Goal: Check status: Check status

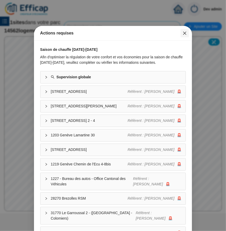
click at [185, 34] on icon "close" at bounding box center [185, 33] width 4 height 4
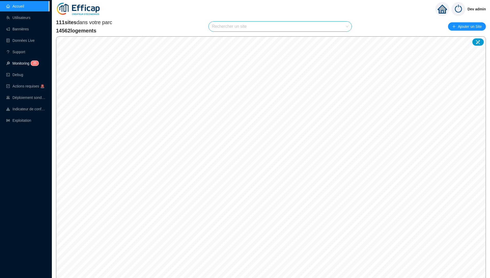
click at [32, 64] on sup "2 0" at bounding box center [35, 63] width 8 height 5
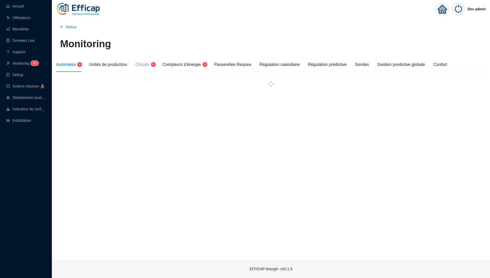
click at [145, 68] on div "Circuits 8" at bounding box center [144, 64] width 19 height 15
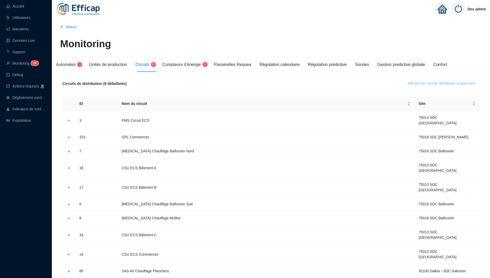
click at [226, 84] on span "Afficher les circuits défaillants uniquement" at bounding box center [441, 83] width 67 height 5
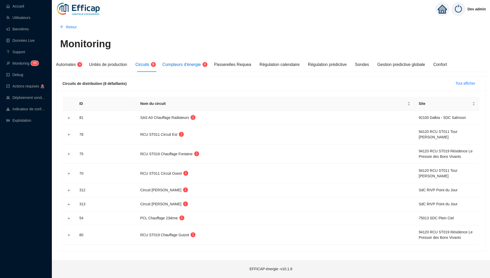
click at [190, 65] on span "Compteurs d'énergie" at bounding box center [182, 64] width 38 height 4
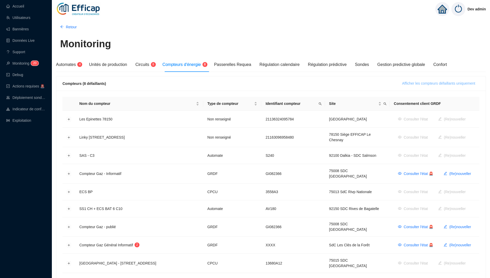
click at [226, 82] on span "Afficher les compteurs défaillants uniquement" at bounding box center [438, 83] width 73 height 5
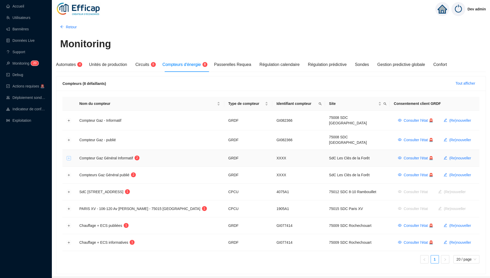
click at [67, 156] on button "Développer la ligne" at bounding box center [69, 158] width 4 height 4
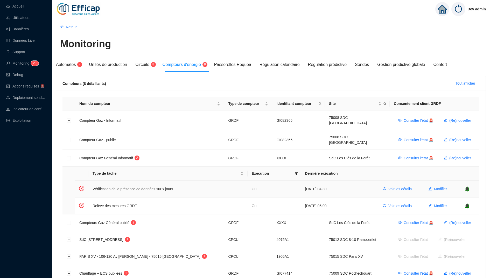
click at [226, 187] on icon "bell" at bounding box center [467, 189] width 3 height 4
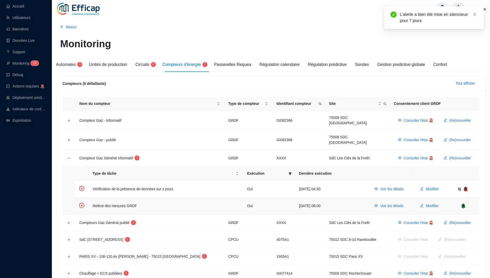
click at [226, 204] on icon "bell" at bounding box center [463, 206] width 3 height 4
click at [67, 221] on button "Développer la ligne" at bounding box center [69, 223] width 4 height 4
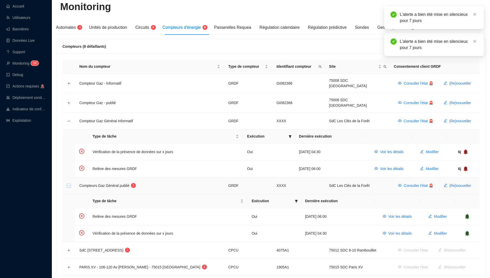
scroll to position [61, 0]
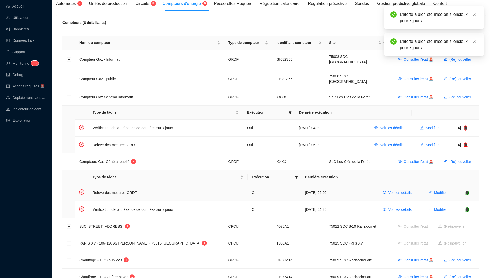
click at [226, 190] on icon "bell" at bounding box center [467, 192] width 5 height 5
click at [226, 207] on icon "bell" at bounding box center [467, 209] width 3 height 4
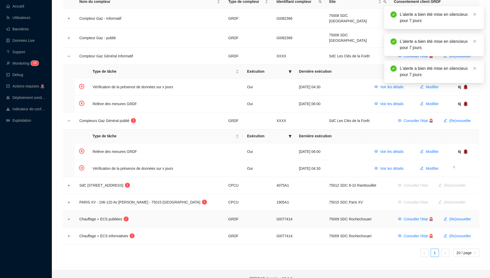
scroll to position [105, 0]
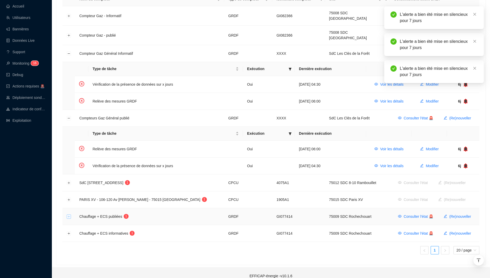
click at [69, 214] on button "Développer la ligne" at bounding box center [69, 216] width 4 height 4
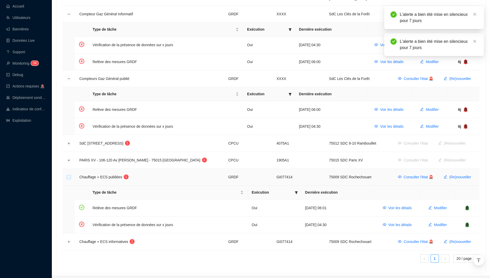
scroll to position [152, 0]
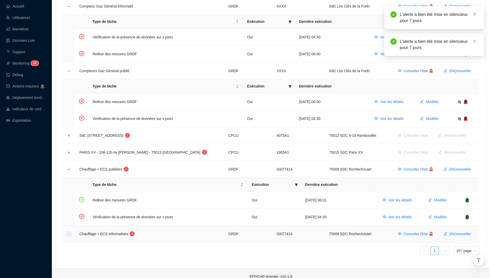
click at [67, 231] on button "Développer la ligne" at bounding box center [69, 234] width 4 height 4
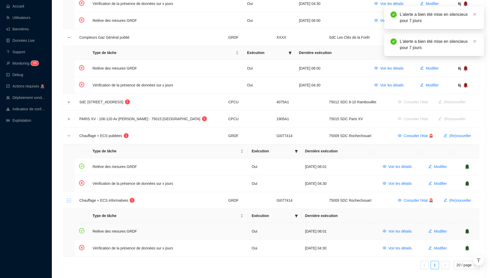
scroll to position [189, 0]
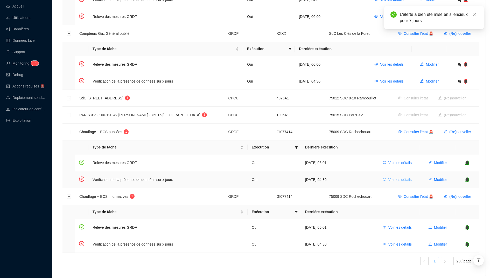
click at [226, 177] on span "Voir les détails" at bounding box center [400, 179] width 23 height 5
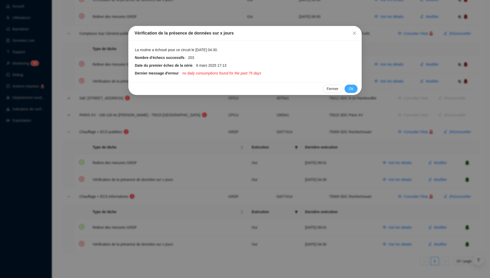
click at [226, 88] on span "Ok" at bounding box center [351, 88] width 5 height 5
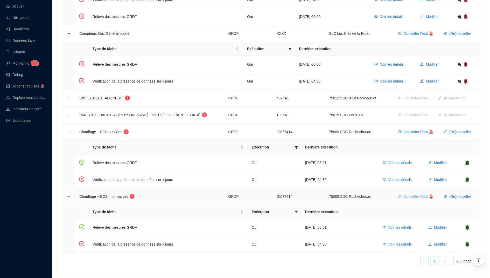
click at [226, 194] on span "Consulter l'état 🚨" at bounding box center [419, 196] width 30 height 5
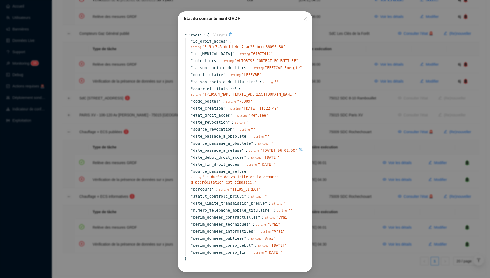
scroll to position [0, 0]
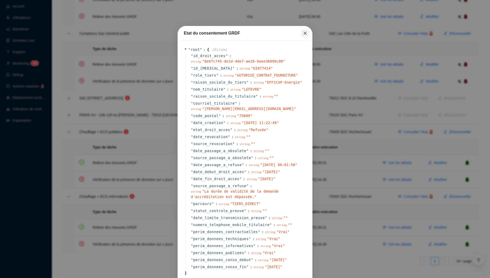
click at [226, 35] on icon "close" at bounding box center [305, 33] width 4 height 4
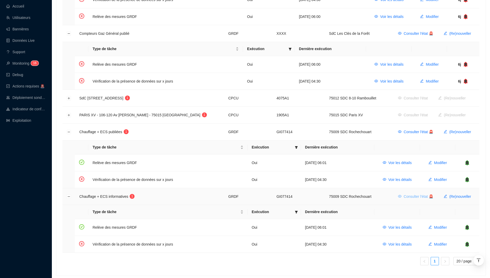
click at [226, 194] on span "Consulter l'état 🚨" at bounding box center [419, 196] width 30 height 5
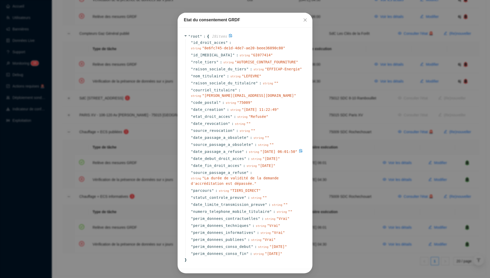
scroll to position [15, 0]
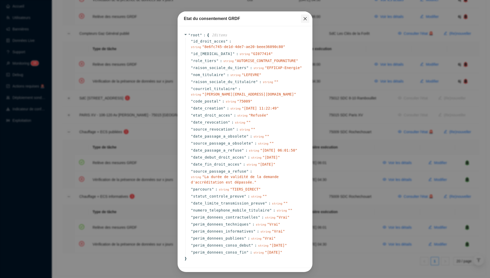
click at [226, 20] on icon "close" at bounding box center [305, 19] width 4 height 4
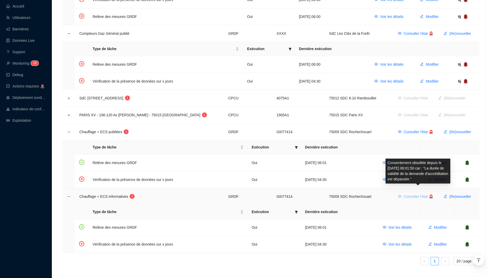
click at [226, 194] on span "Consulter l'état 🚨" at bounding box center [419, 196] width 30 height 5
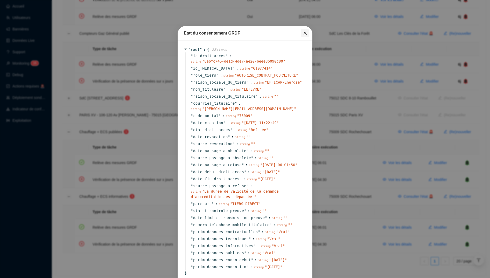
click at [226, 31] on icon "close" at bounding box center [305, 33] width 4 height 4
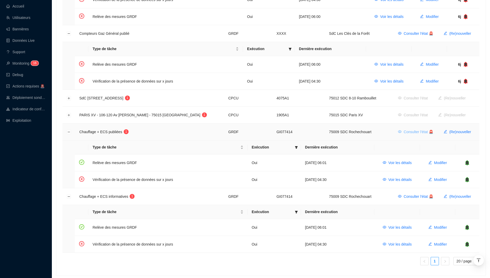
click at [226, 128] on button "Consulter l'état 🚨" at bounding box center [416, 132] width 44 height 8
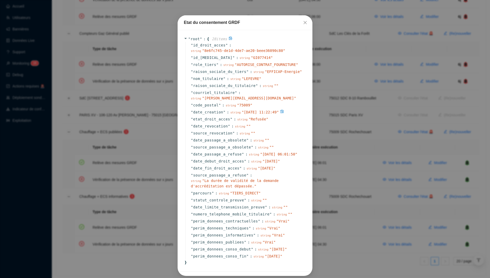
scroll to position [15, 0]
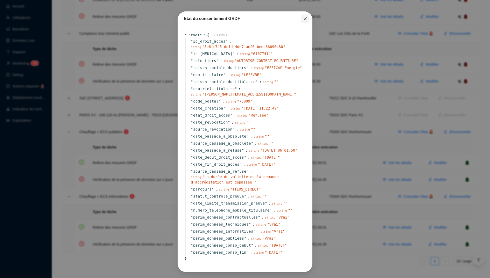
click at [226, 20] on icon "close" at bounding box center [305, 19] width 4 height 4
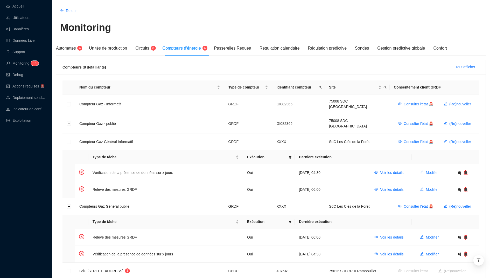
scroll to position [0, 0]
